Goal: Information Seeking & Learning: Learn about a topic

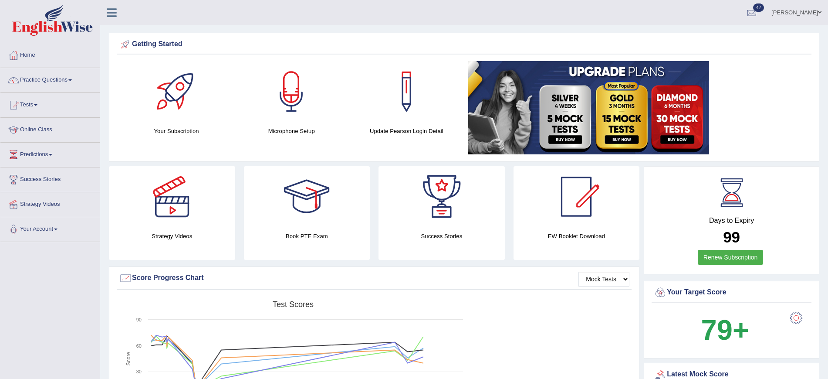
click at [807, 13] on link "Bhagwant singh" at bounding box center [796, 11] width 63 height 23
click at [760, 113] on link "Log out" at bounding box center [780, 113] width 94 height 20
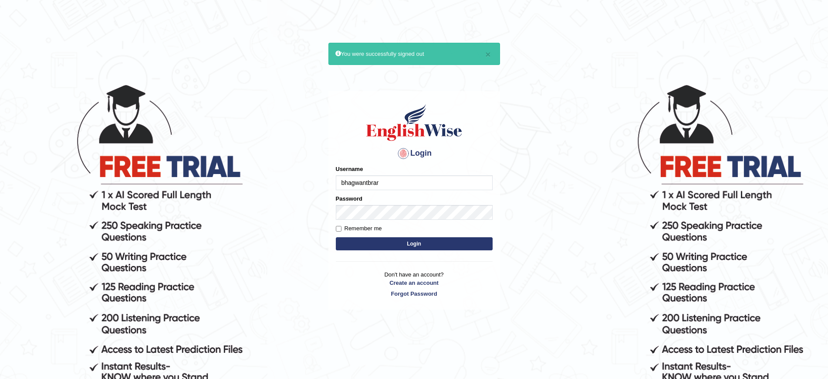
click at [422, 181] on input "bhagwantbrar" at bounding box center [414, 182] width 157 height 15
type input "Aqsaanees"
click at [446, 240] on button "Login" at bounding box center [414, 243] width 157 height 13
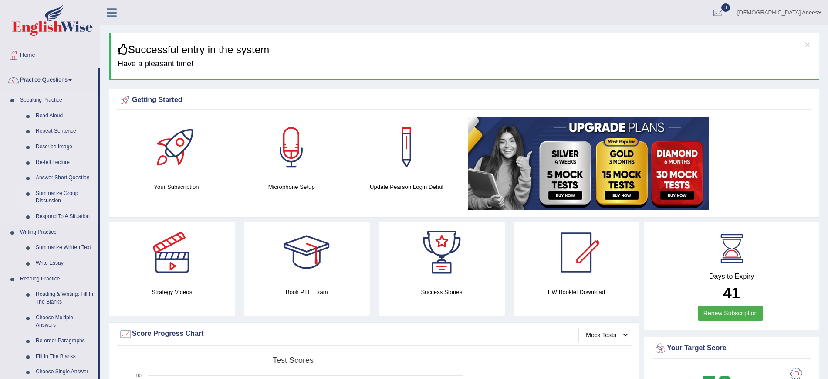
click at [51, 193] on link "Summarize Group Discussion" at bounding box center [65, 197] width 66 height 23
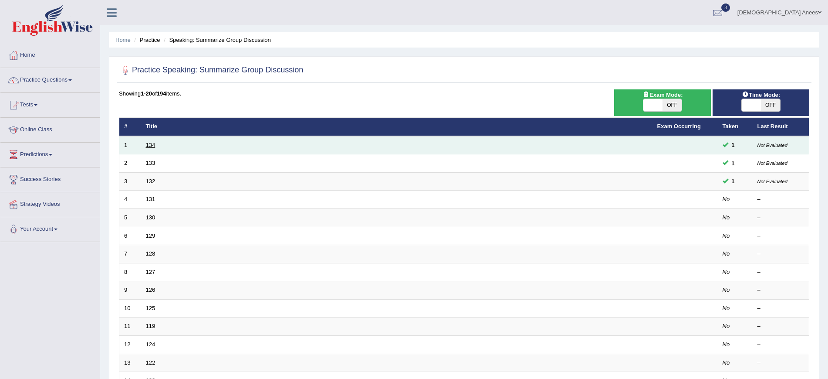
click at [147, 144] on link "134" at bounding box center [151, 145] width 10 height 7
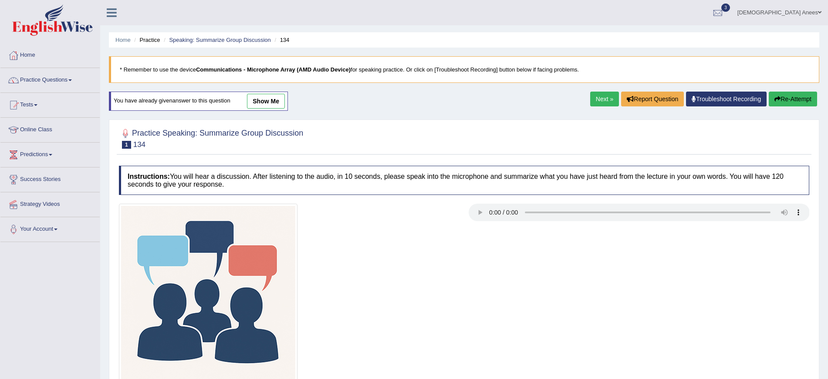
click at [279, 103] on link "show me" at bounding box center [266, 101] width 38 height 15
click at [278, 99] on div "Home Practice Speaking: Summarize Group Discussion 134 * Remember to use the de…" at bounding box center [464, 218] width 728 height 436
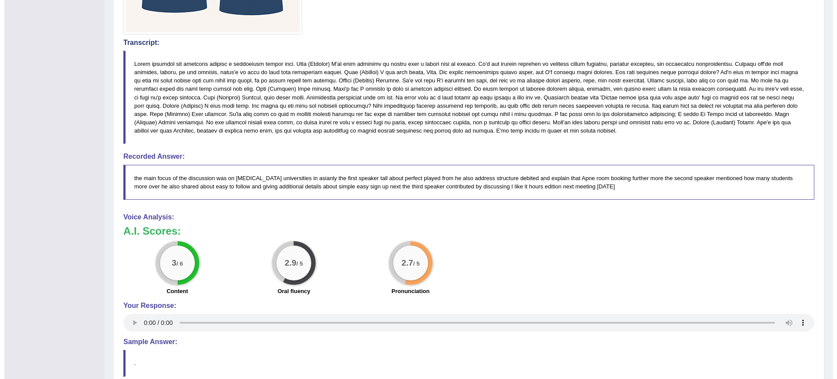
scroll to position [360, 0]
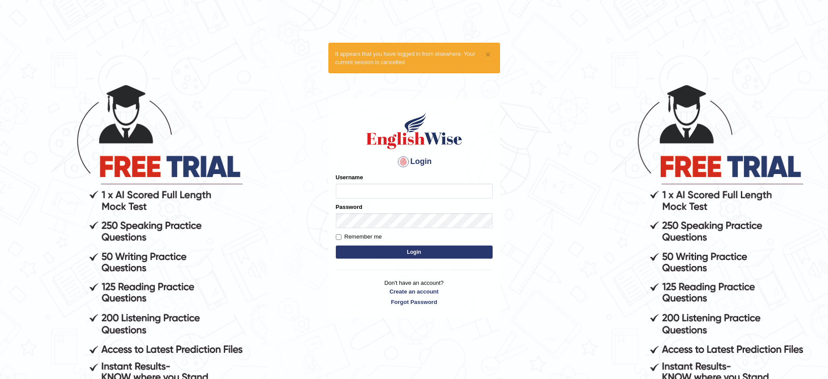
type input "Aqsaanees"
click at [416, 248] on button "Login" at bounding box center [414, 251] width 157 height 13
click at [414, 245] on button "Login" at bounding box center [414, 251] width 157 height 13
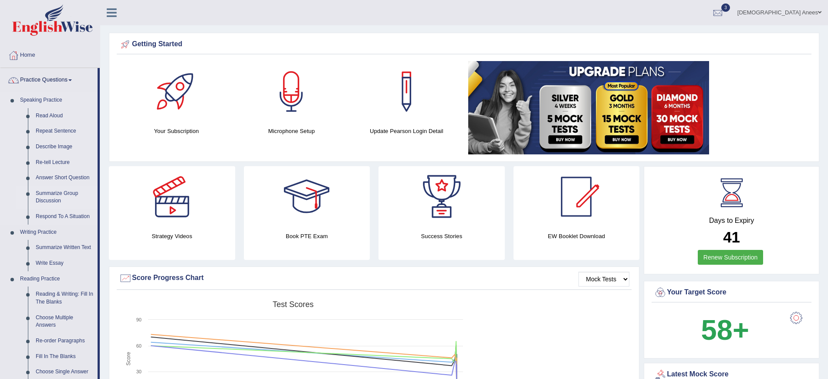
click at [58, 198] on link "Summarize Group Discussion" at bounding box center [65, 197] width 66 height 23
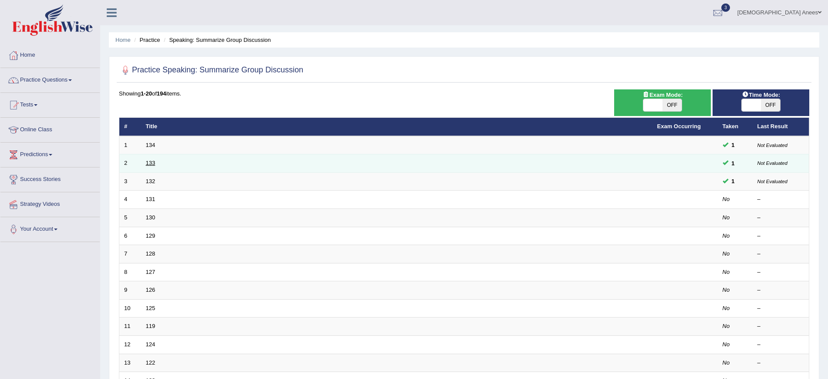
click at [149, 162] on link "133" at bounding box center [151, 162] width 10 height 7
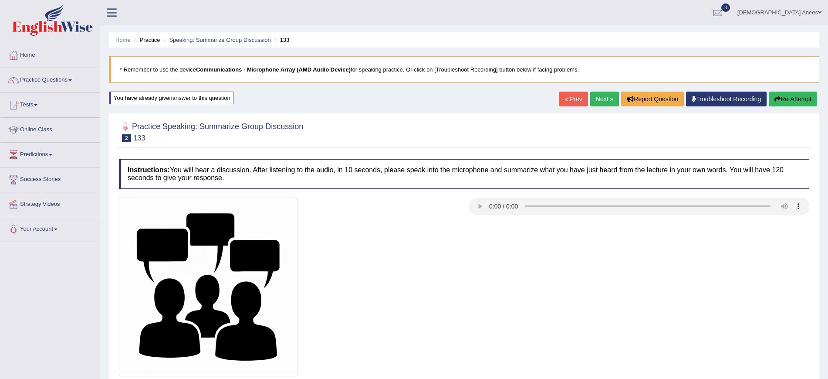
click at [596, 95] on link "Next »" at bounding box center [604, 99] width 29 height 15
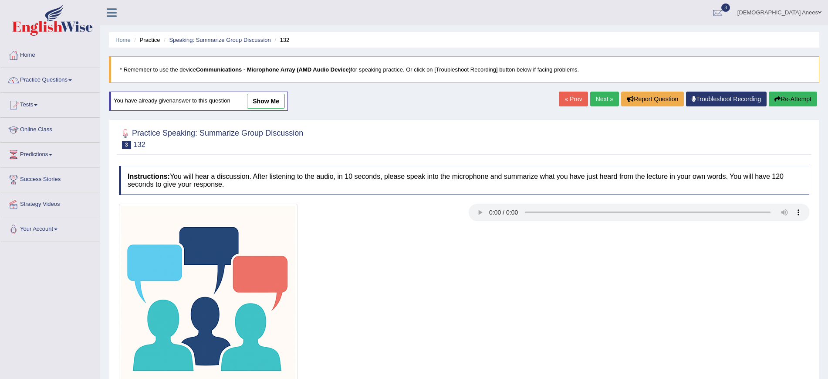
click at [260, 97] on link "show me" at bounding box center [266, 101] width 38 height 15
click at [282, 45] on ul "Home Practice Speaking: Summarize Group Discussion 132" at bounding box center [464, 39] width 711 height 15
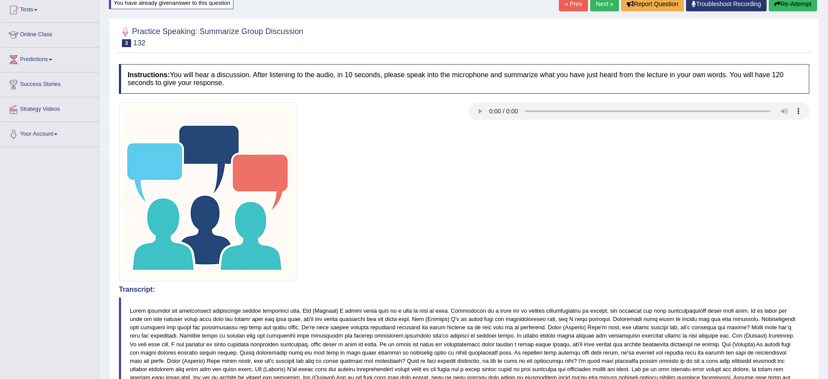
scroll to position [327, 0]
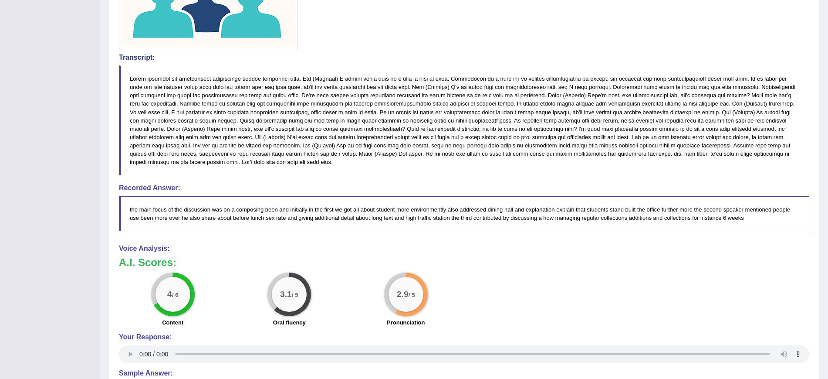
drag, startPoint x: 95, startPoint y: 41, endPoint x: 88, endPoint y: 7, distance: 34.3
click at [91, 20] on div "Toggle navigation Home Practice Questions Speaking Practice Read Aloud Repeat S…" at bounding box center [414, 76] width 828 height 806
drag, startPoint x: 88, startPoint y: 7, endPoint x: 88, endPoint y: -4, distance: 11.4
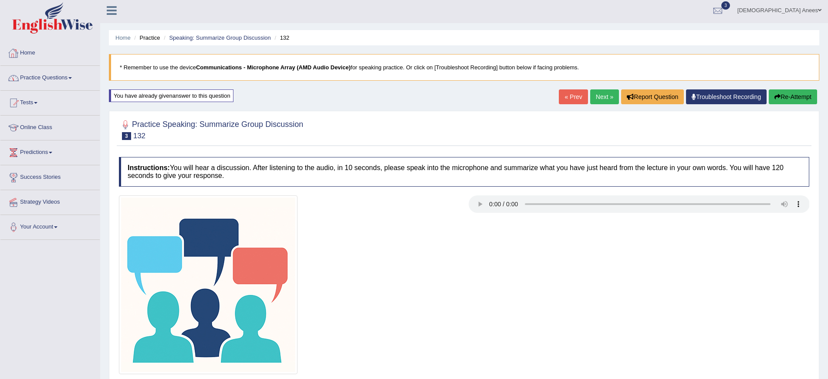
scroll to position [0, 0]
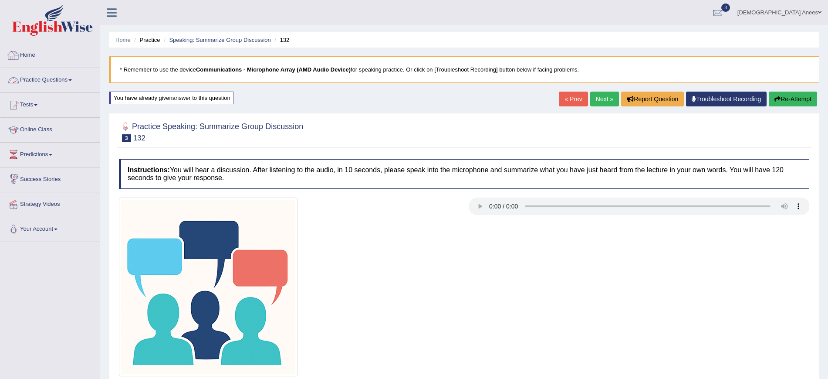
click at [45, 76] on link "Practice Questions" at bounding box center [49, 79] width 99 height 22
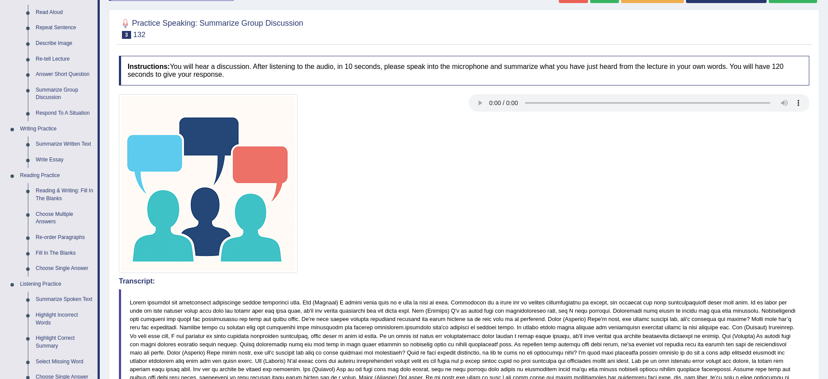
scroll to position [109, 0]
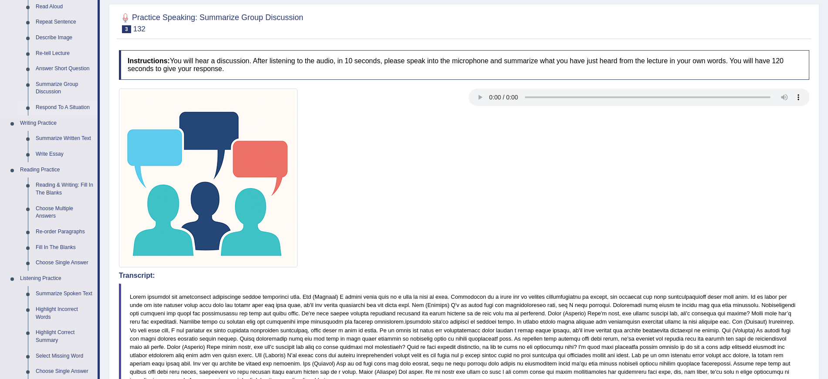
click at [47, 102] on link "Respond To A Situation" at bounding box center [65, 108] width 66 height 16
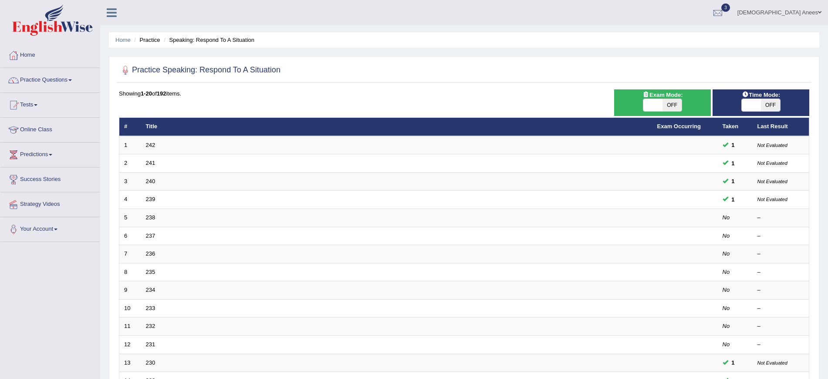
click at [146, 146] on link "242" at bounding box center [151, 145] width 10 height 7
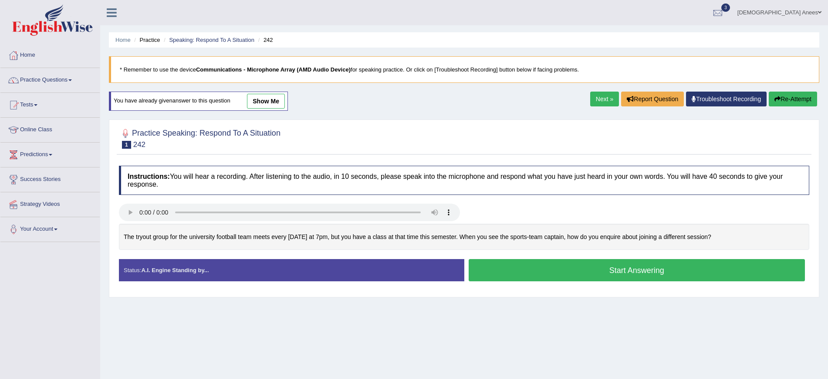
click at [266, 105] on link "show me" at bounding box center [266, 101] width 38 height 15
click at [261, 102] on div "Home Practice Speaking: Respond To A Situation 242 * Remember to use the device…" at bounding box center [464, 218] width 728 height 436
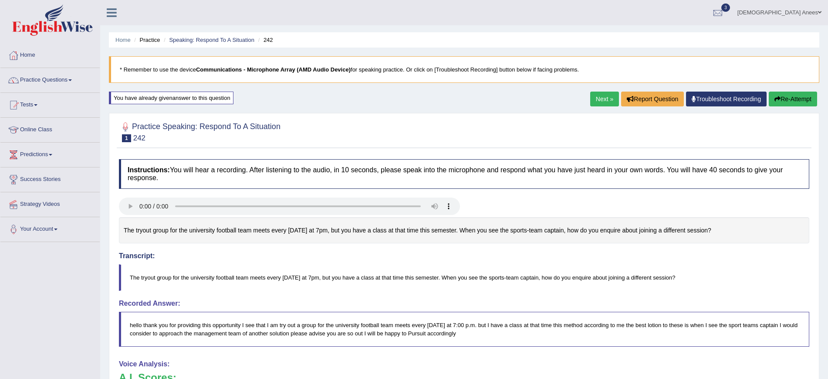
click at [590, 96] on link "Next »" at bounding box center [604, 99] width 29 height 15
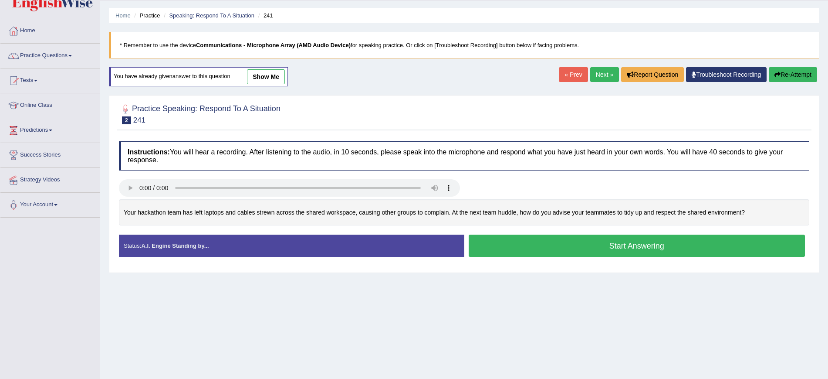
click at [276, 78] on link "show me" at bounding box center [266, 76] width 38 height 15
click at [283, 78] on div "Home Practice Speaking: Respond To A Situation 241 * Remember to use the device…" at bounding box center [464, 194] width 728 height 436
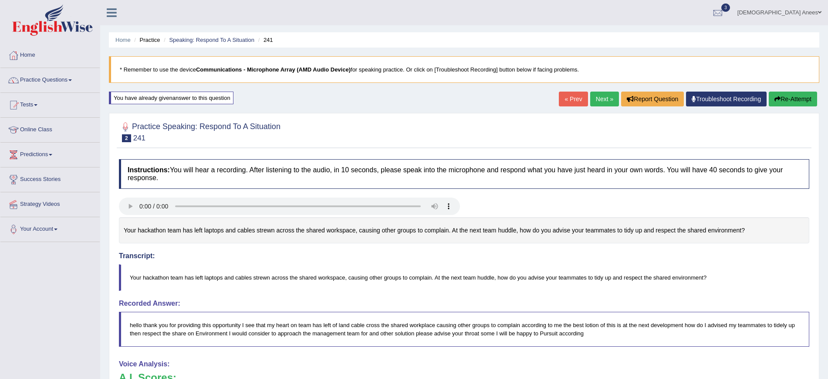
click at [590, 101] on link "Next »" at bounding box center [604, 99] width 29 height 15
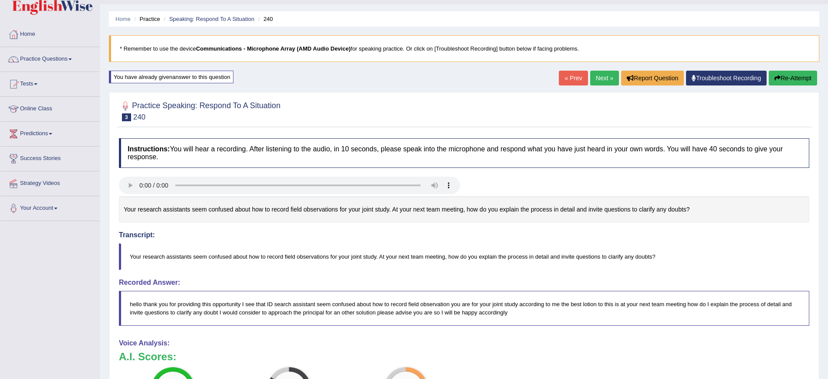
scroll to position [2, 0]
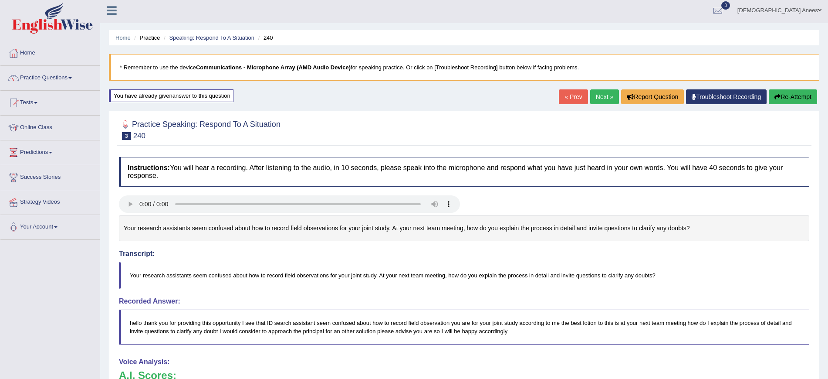
click at [562, 97] on link "« Prev" at bounding box center [573, 96] width 29 height 15
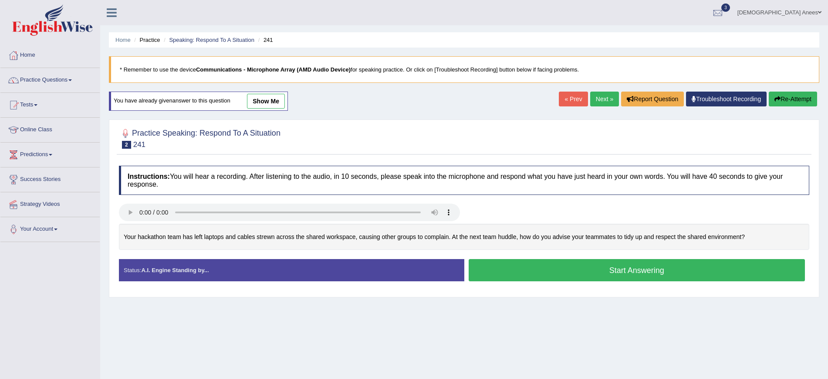
click at [602, 97] on link "Next »" at bounding box center [604, 99] width 29 height 15
click at [608, 96] on link "Next »" at bounding box center [604, 99] width 29 height 15
click at [592, 94] on link "Next »" at bounding box center [604, 99] width 29 height 15
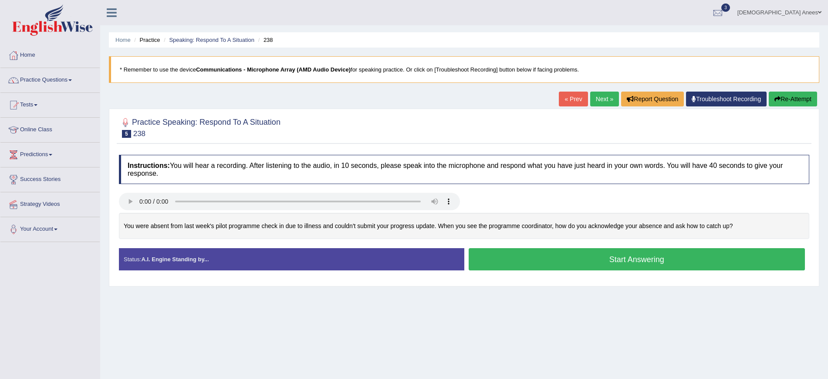
click at [566, 96] on link "« Prev" at bounding box center [573, 99] width 29 height 15
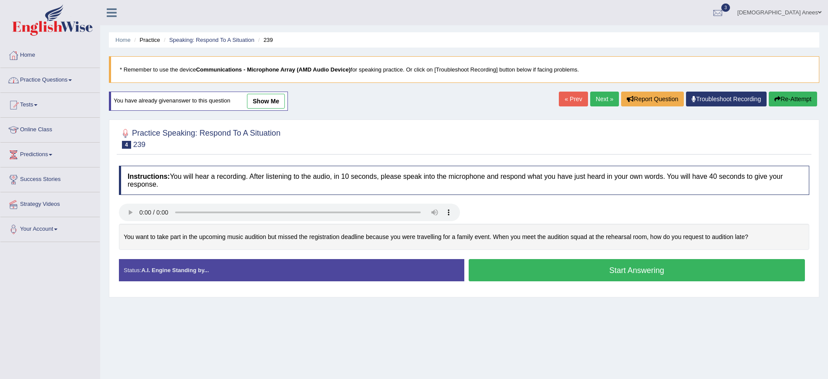
drag, startPoint x: 53, startPoint y: 81, endPoint x: 56, endPoint y: 75, distance: 6.3
click at [53, 80] on link "Practice Questions" at bounding box center [49, 79] width 99 height 22
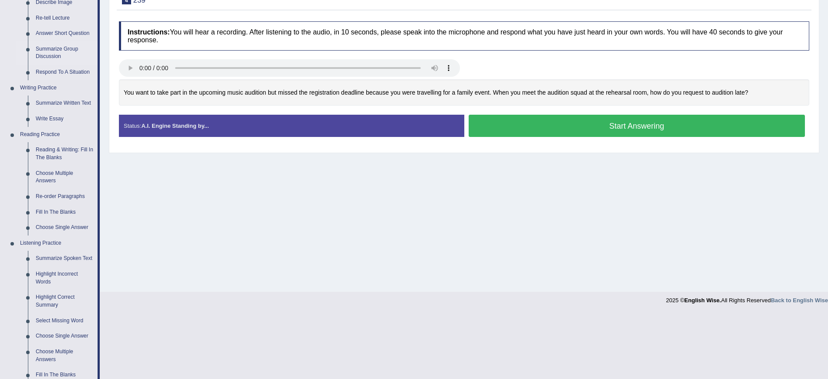
scroll to position [163, 0]
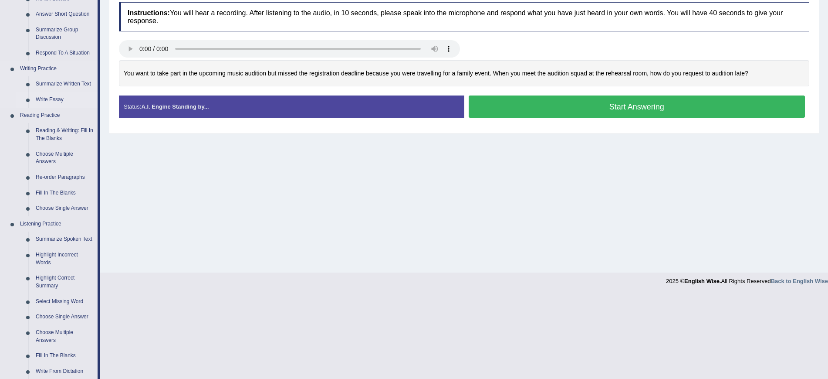
click at [56, 94] on link "Write Essay" at bounding box center [65, 100] width 66 height 16
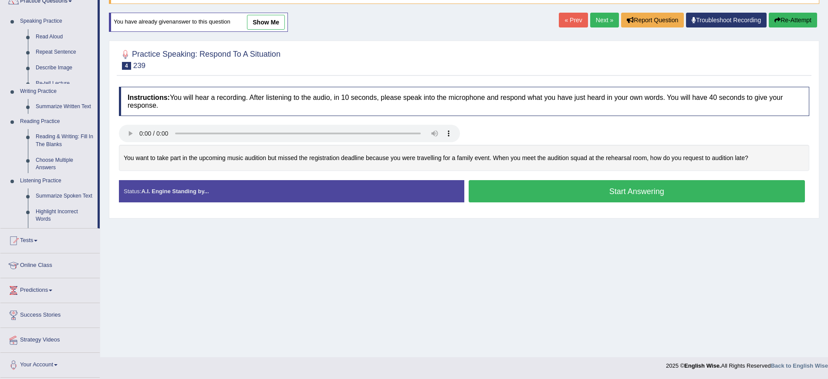
scroll to position [79, 0]
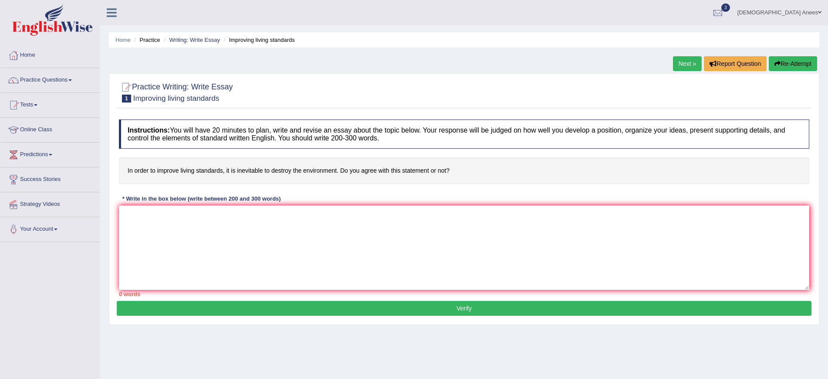
click at [675, 62] on link "Next »" at bounding box center [687, 63] width 29 height 15
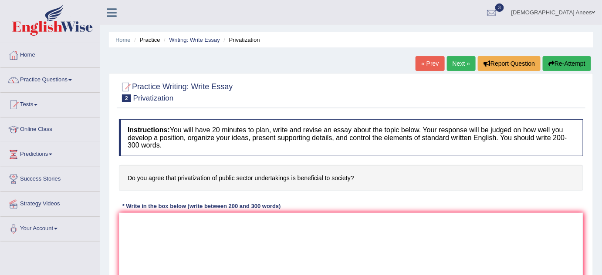
click at [481, 24] on ul "[DEMOGRAPHIC_DATA] Anees Toggle navigation Username: Aqsaanees Access Type: Onl…" at bounding box center [426, 12] width 351 height 25
click at [73, 76] on link "Practice Questions" at bounding box center [49, 79] width 99 height 22
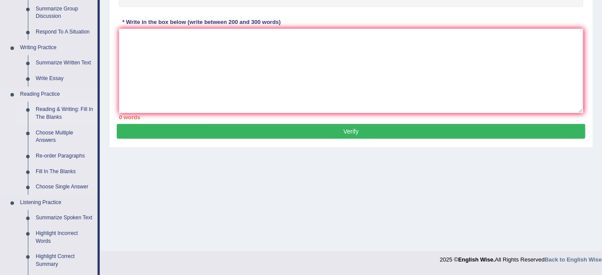
scroll to position [198, 0]
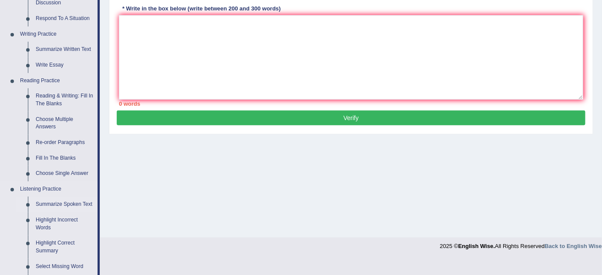
click at [72, 204] on link "Summarize Spoken Text" at bounding box center [65, 205] width 66 height 16
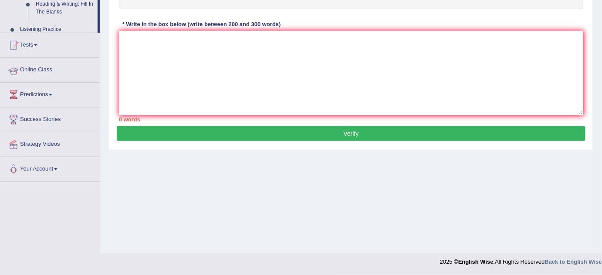
scroll to position [131, 0]
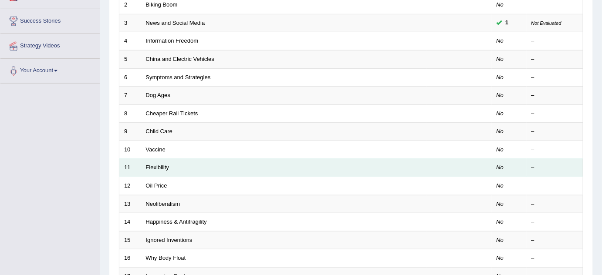
click at [164, 169] on td "Flexibility" at bounding box center [283, 168] width 285 height 18
click at [164, 165] on link "Flexibility" at bounding box center [157, 167] width 23 height 7
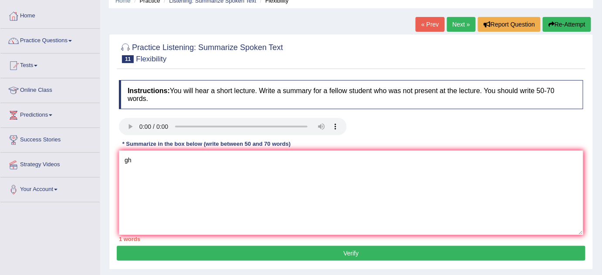
type textarea "gh"
drag, startPoint x: 260, startPoint y: 250, endPoint x: 259, endPoint y: 243, distance: 7.0
click at [259, 245] on div "Practice Listening: Summarize Spoken Text 11 Flexibility Instructions: You will…" at bounding box center [351, 152] width 485 height 236
click at [233, 247] on button "Verify" at bounding box center [351, 253] width 469 height 15
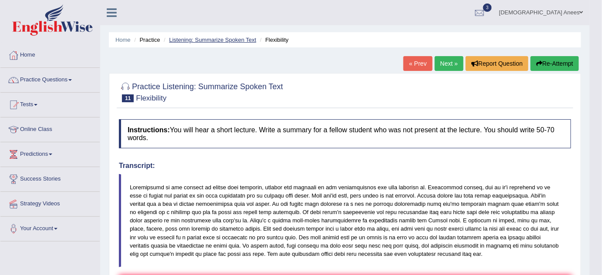
click at [197, 40] on link "Listening: Summarize Spoken Text" at bounding box center [212, 40] width 87 height 7
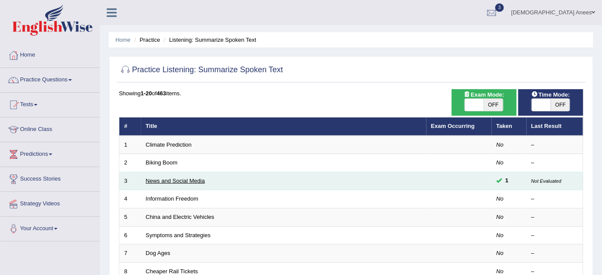
click at [196, 181] on link "News and Social Media" at bounding box center [175, 181] width 59 height 7
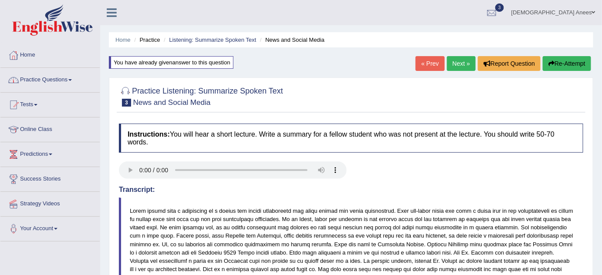
click at [74, 76] on link "Practice Questions" at bounding box center [49, 79] width 99 height 22
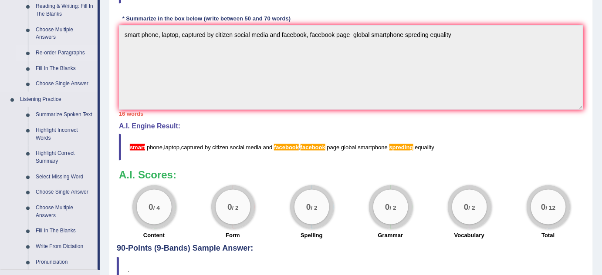
scroll to position [356, 0]
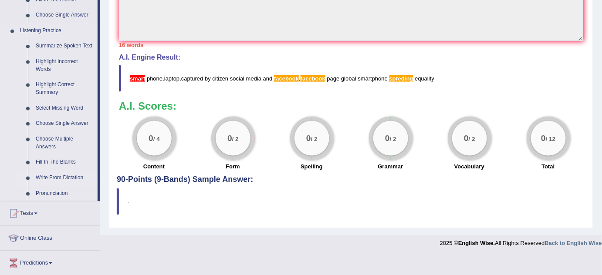
drag, startPoint x: 61, startPoint y: 160, endPoint x: 66, endPoint y: 156, distance: 5.6
click at [62, 159] on link "Fill In The Blanks" at bounding box center [65, 163] width 66 height 16
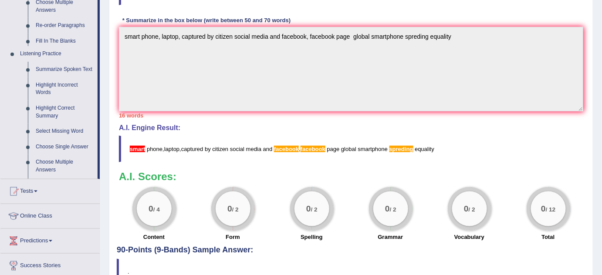
scroll to position [166, 0]
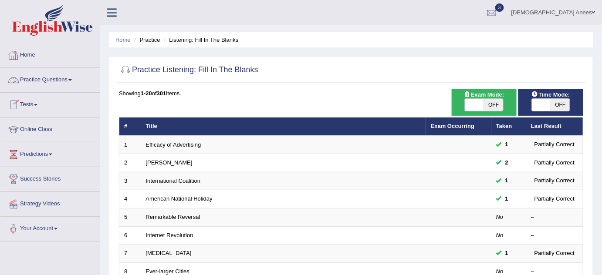
click at [37, 100] on link "Tests" at bounding box center [49, 104] width 99 height 22
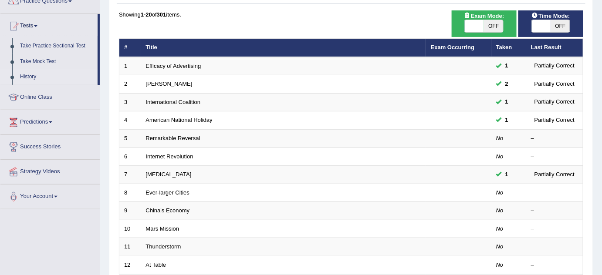
scroll to position [79, 0]
click at [42, 45] on link "Take Practice Sectional Test" at bounding box center [56, 46] width 81 height 16
